Goal: Check status: Check status

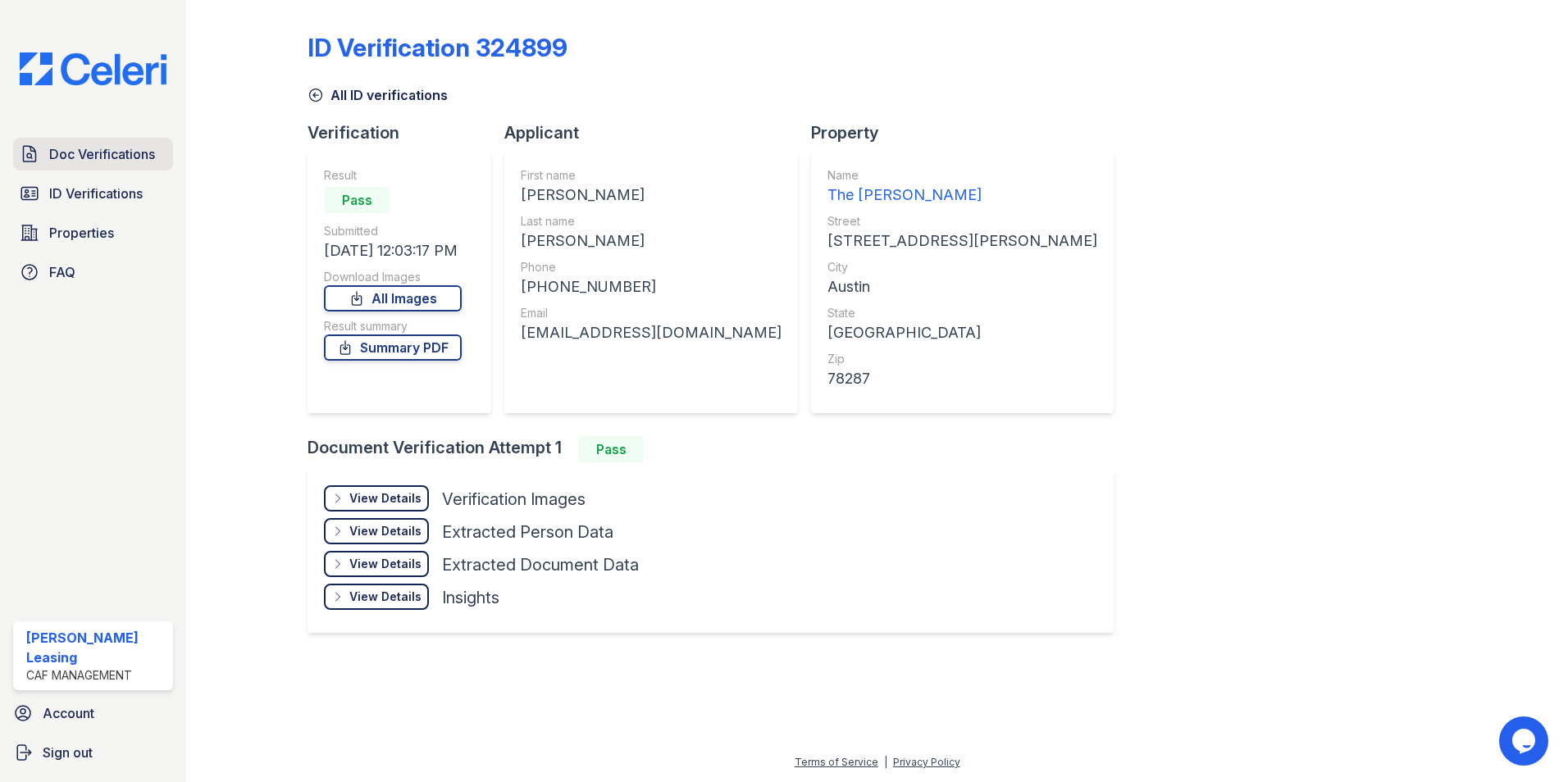
click at [105, 152] on span "Doc Verifications" at bounding box center [102, 155] width 106 height 20
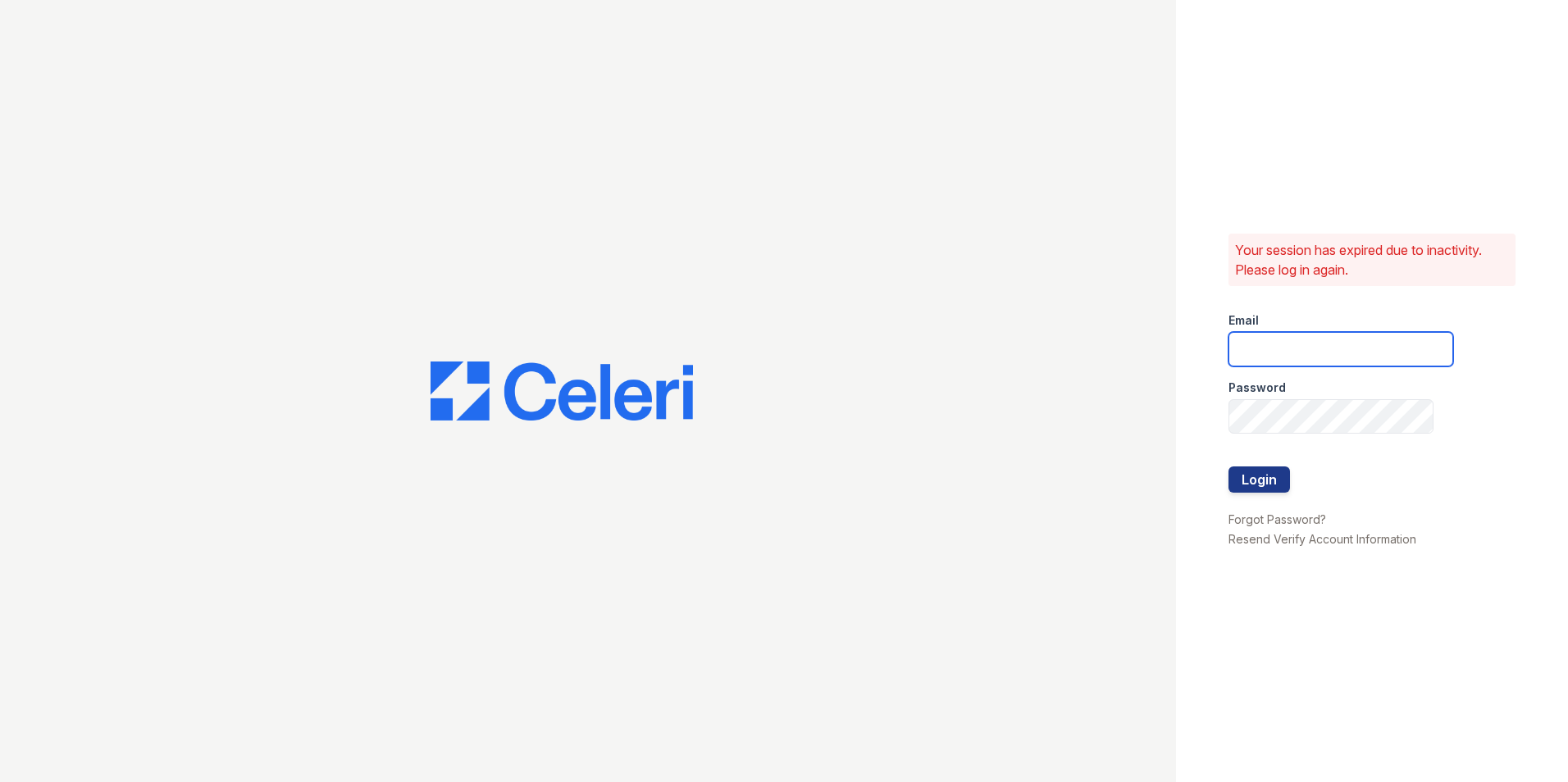
type input "[EMAIL_ADDRESS][DOMAIN_NAME]"
drag, startPoint x: 1269, startPoint y: 482, endPoint x: 1254, endPoint y: 480, distance: 15.1
click at [1268, 482] on button "Login" at bounding box center [1259, 479] width 62 height 26
